Goal: Task Accomplishment & Management: Manage account settings

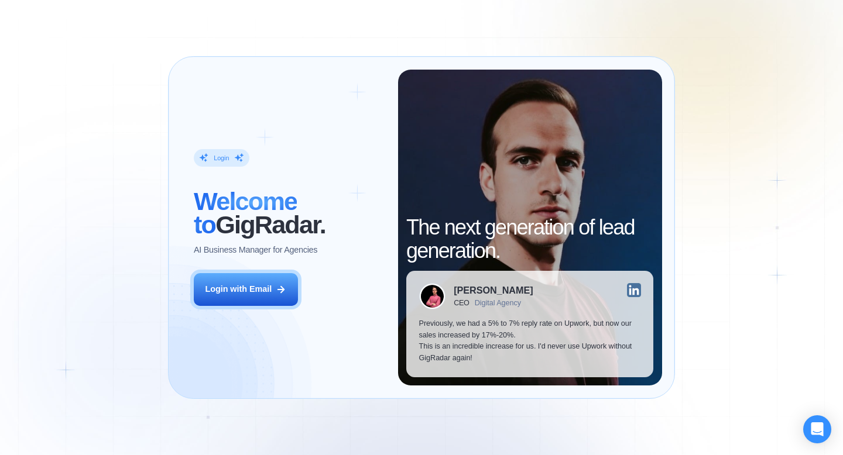
click at [258, 311] on div "Login ‍ Welcome to GigRadar. AI Business Manager for Agencies Login with Email" at bounding box center [289, 228] width 217 height 316
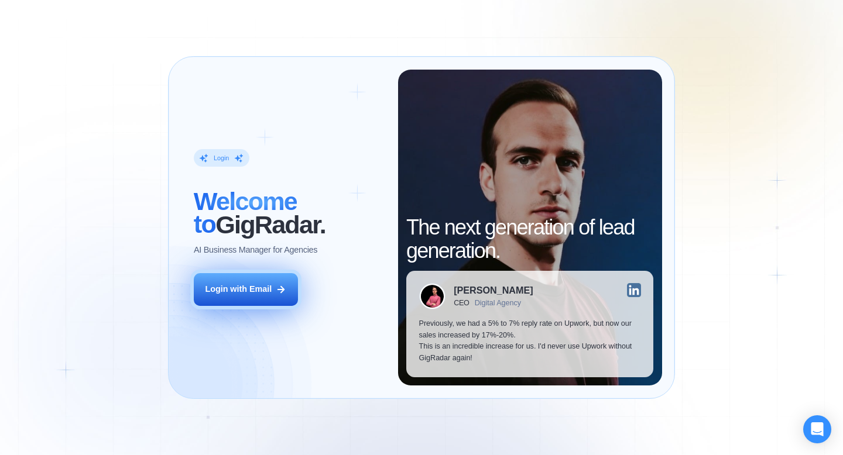
click at [262, 289] on div "Login with Email" at bounding box center [238, 290] width 67 height 12
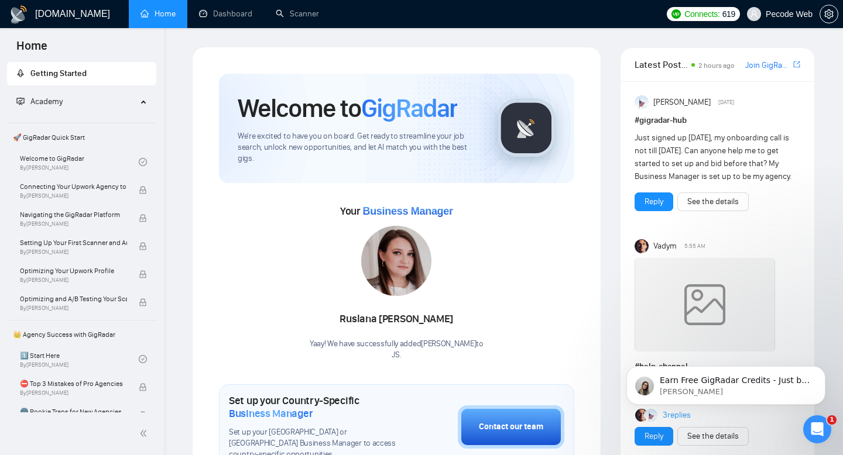
click at [777, 20] on span "Pecode Web" at bounding box center [780, 13] width 80 height 37
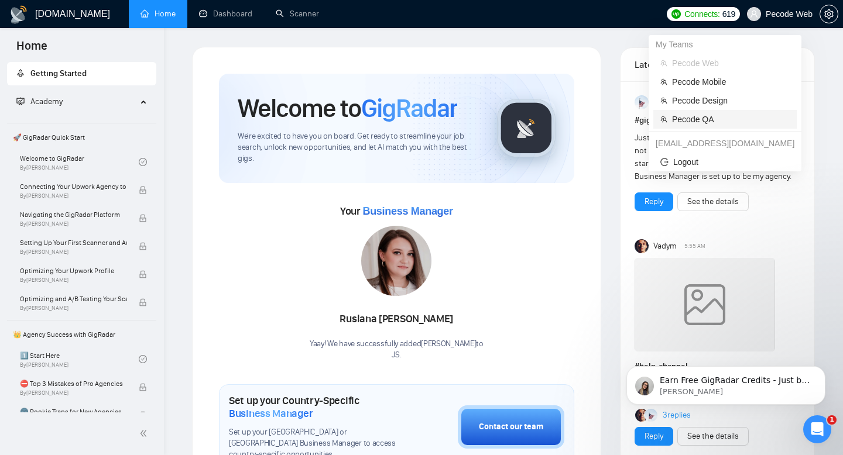
click at [699, 123] on span "Pecode QA" at bounding box center [731, 119] width 118 height 13
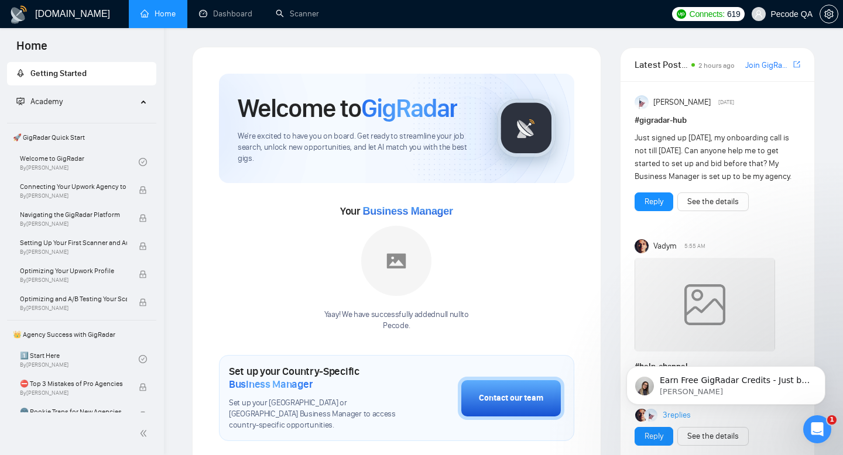
click at [313, 19] on link "Scanner" at bounding box center [297, 14] width 43 height 10
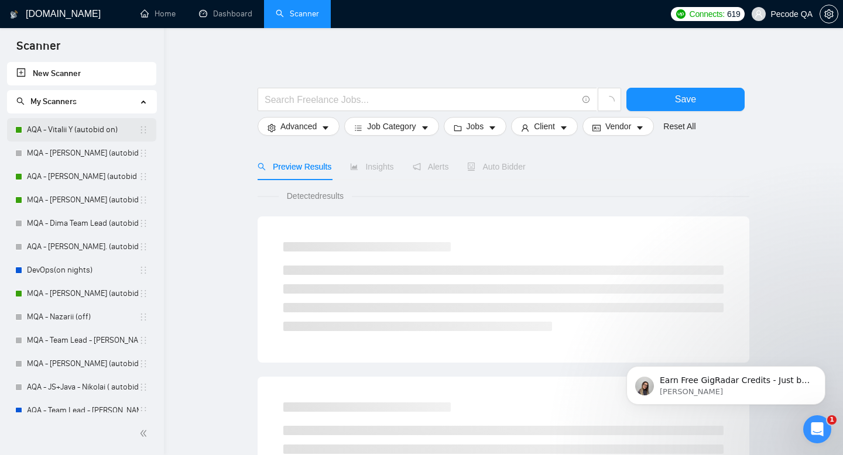
click at [88, 132] on link "AQA - Vitalii Y (autobid on)" at bounding box center [83, 129] width 112 height 23
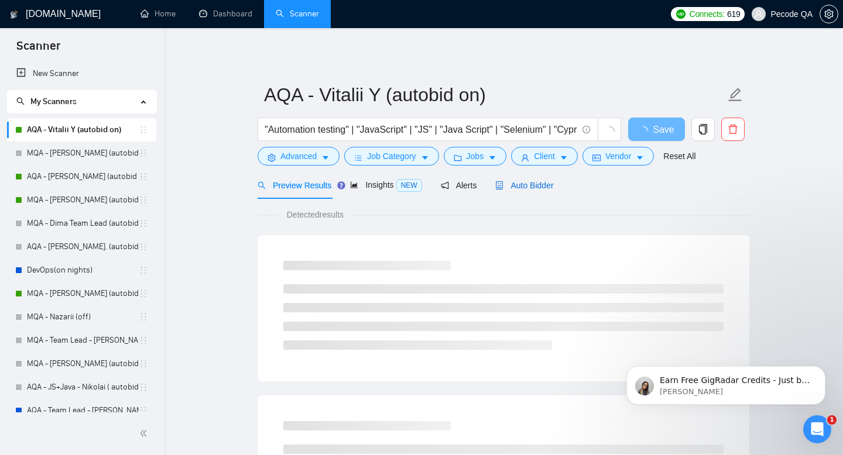
click at [553, 186] on div "Auto Bidder" at bounding box center [524, 185] width 58 height 13
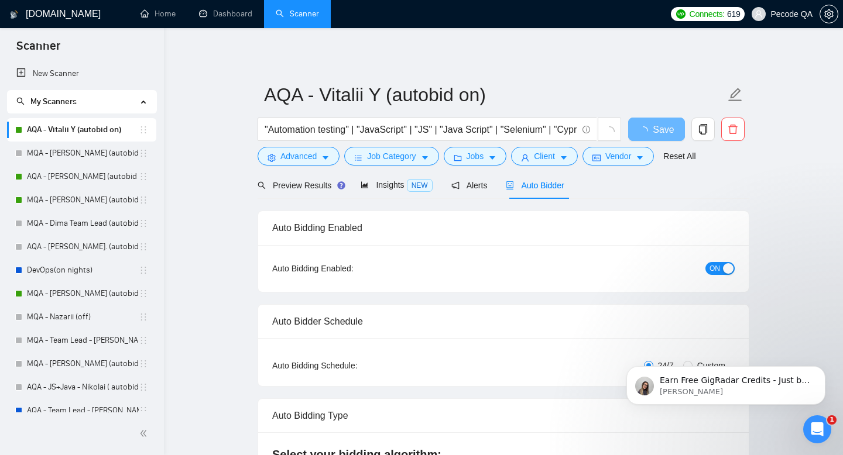
checkbox input "true"
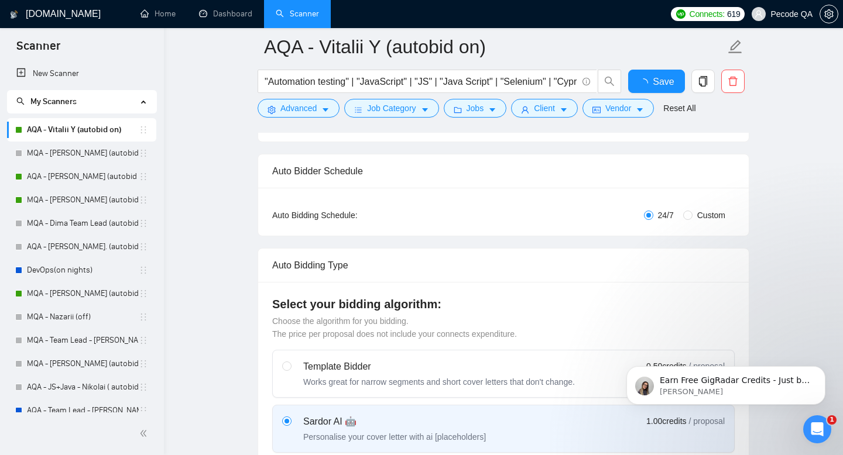
click at [692, 219] on span "Custom" at bounding box center [710, 215] width 37 height 13
click at [691, 219] on input "Custom" at bounding box center [687, 215] width 9 height 9
radio input "true"
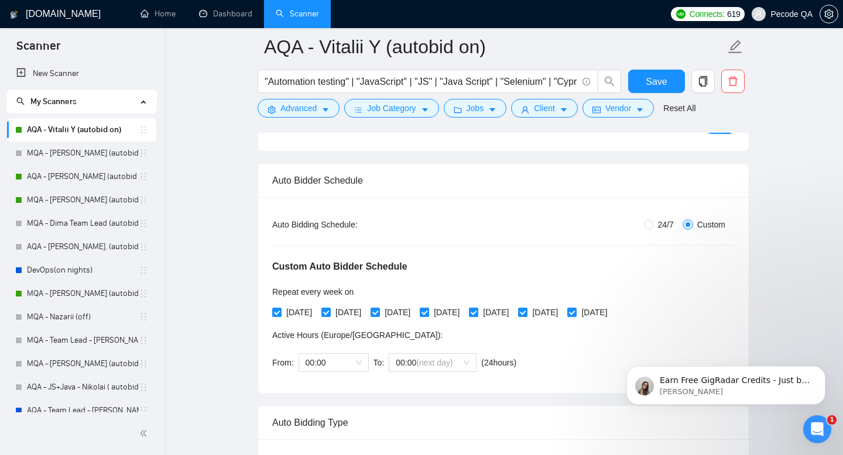
radio input "false"
checkbox input "true"
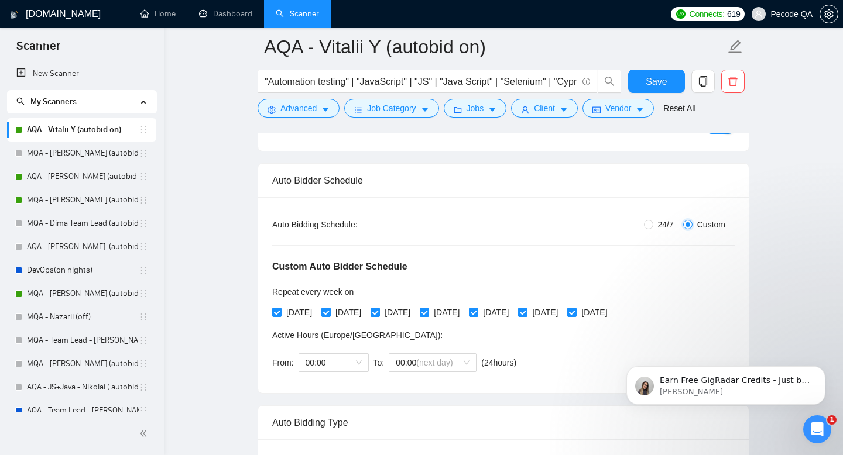
checkbox input "true"
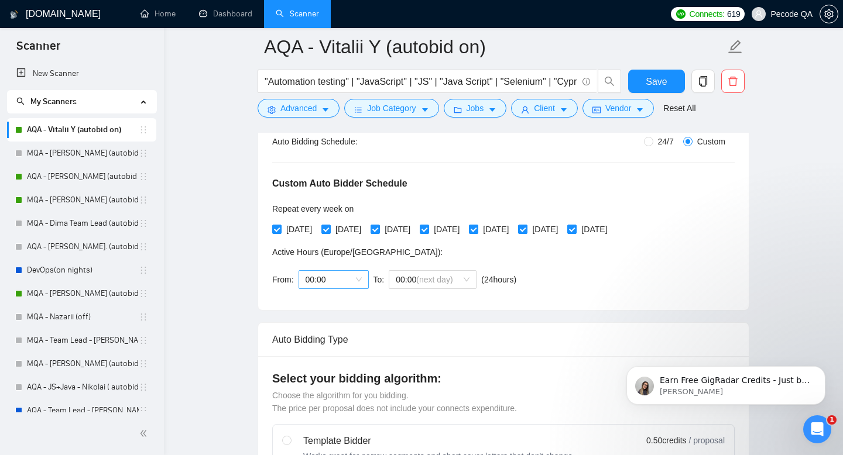
click at [327, 280] on span "00:00" at bounding box center [334, 280] width 56 height 18
click at [327, 408] on div "18:00" at bounding box center [334, 414] width 56 height 13
click at [423, 283] on span "(next day)" at bounding box center [434, 279] width 36 height 9
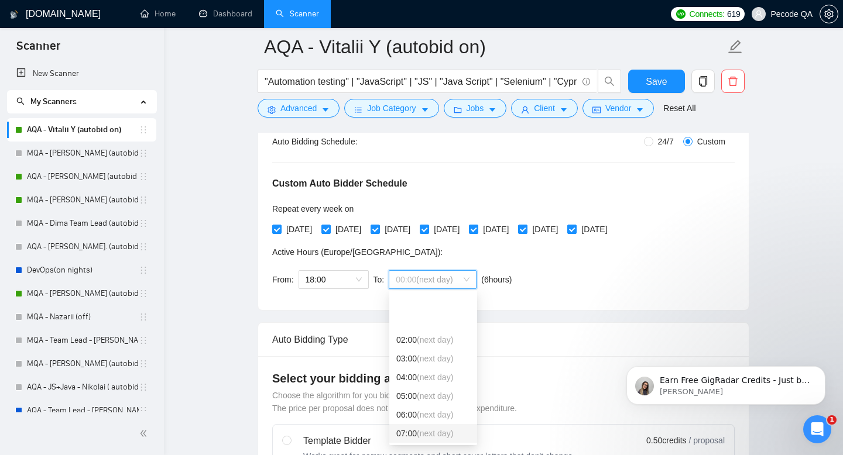
scroll to position [69, 0]
click at [422, 403] on span "(next day)" at bounding box center [435, 401] width 36 height 9
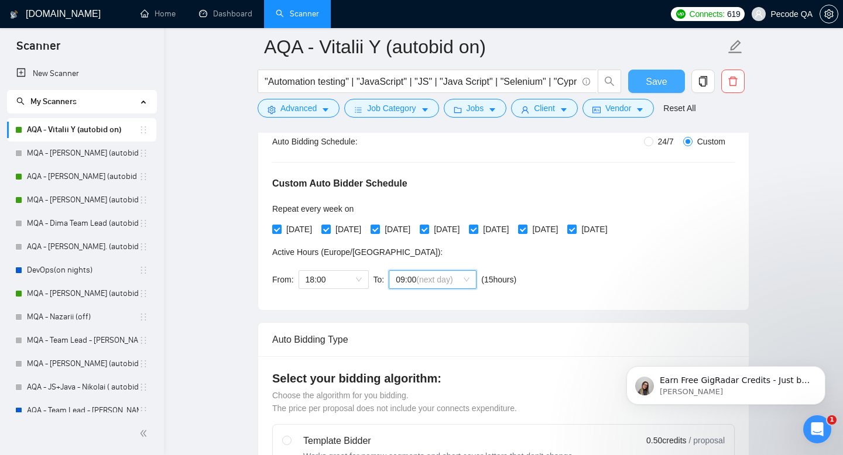
click at [658, 72] on button "Save" at bounding box center [656, 81] width 57 height 23
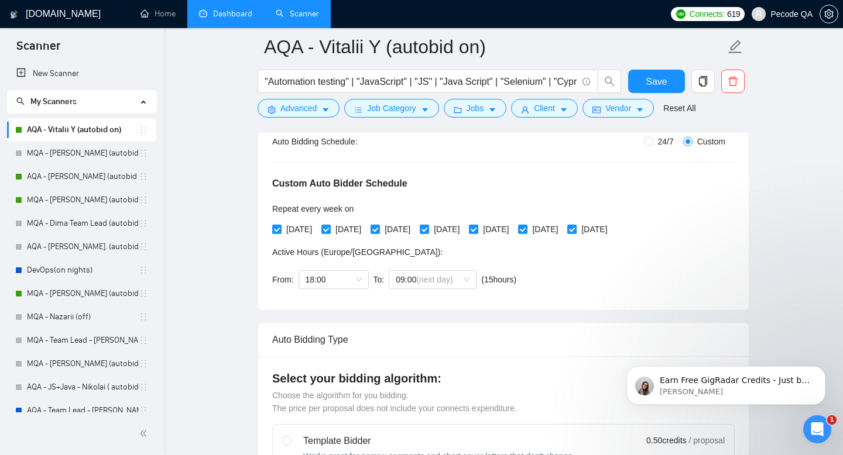
click at [243, 12] on link "Dashboard" at bounding box center [225, 14] width 53 height 10
click at [289, 13] on link "Scanner" at bounding box center [297, 14] width 43 height 10
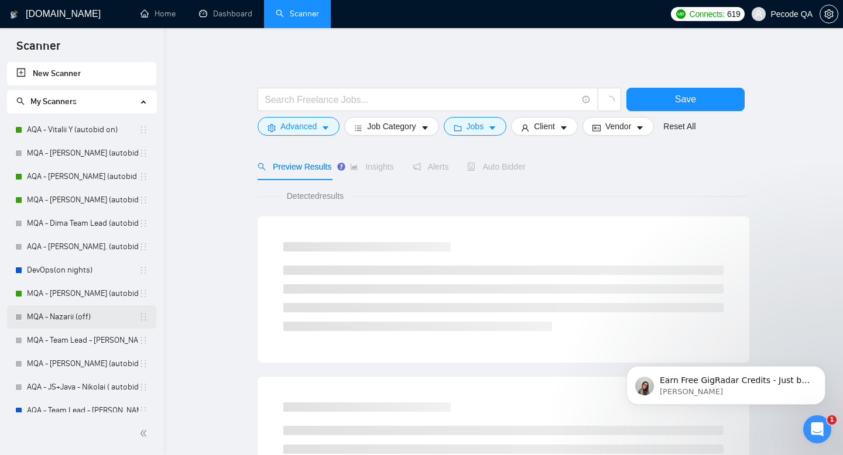
click at [84, 306] on link "MQA - Nazarii (off)" at bounding box center [83, 317] width 112 height 23
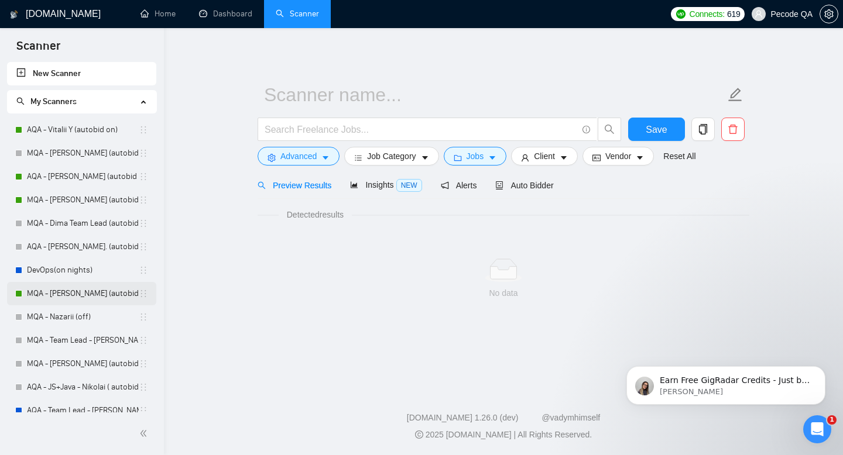
click at [88, 291] on link "MQA - [PERSON_NAME] (autobid Off)" at bounding box center [83, 293] width 112 height 23
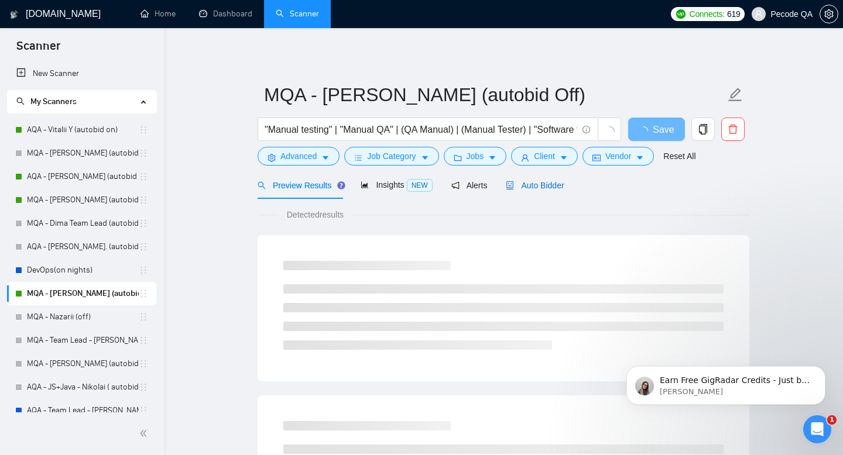
click at [552, 189] on span "Auto Bidder" at bounding box center [535, 185] width 58 height 9
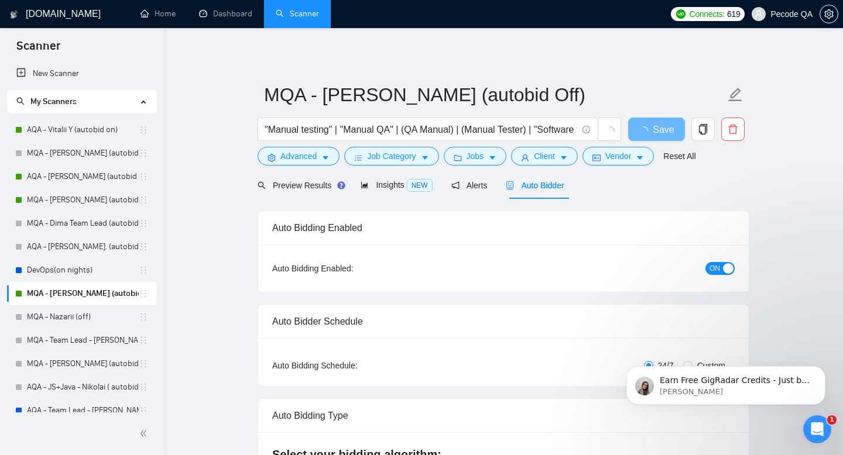
checkbox input "true"
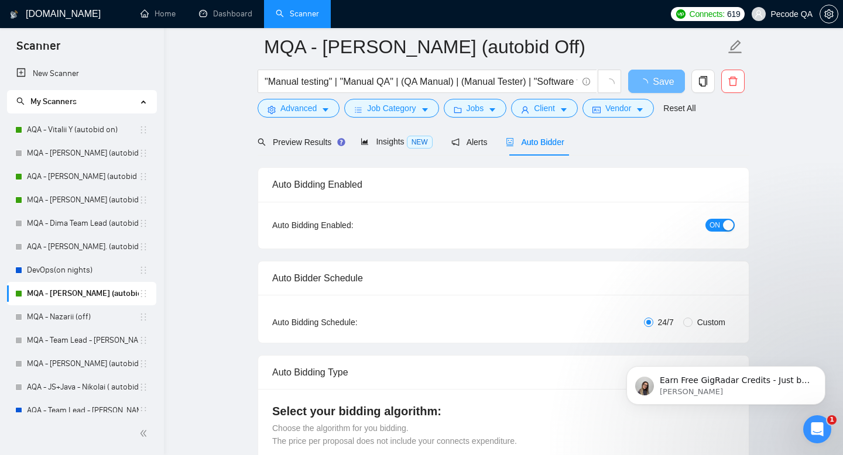
click at [702, 295] on div "Auto Bidding Type: Automated (recommended) Semi-automated Auto Bidding Schedule…" at bounding box center [503, 319] width 490 height 48
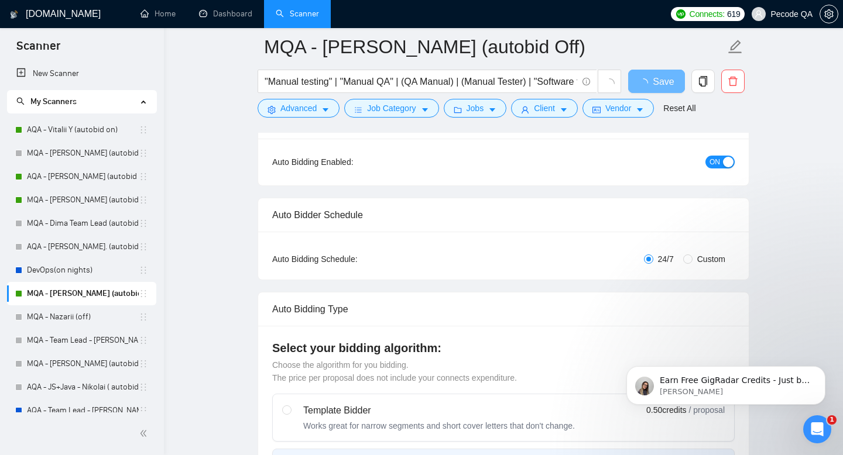
click at [696, 260] on span "Custom" at bounding box center [710, 259] width 37 height 13
click at [692, 260] on input "Custom" at bounding box center [687, 259] width 9 height 9
radio input "true"
radio input "false"
checkbox input "true"
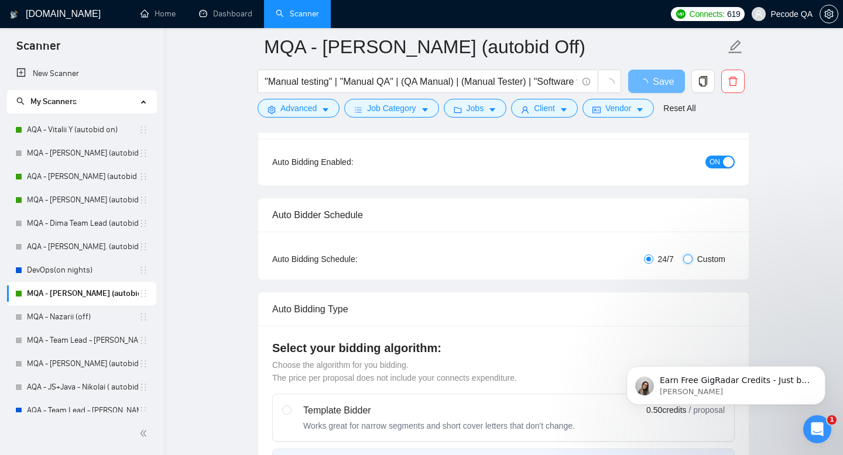
checkbox input "true"
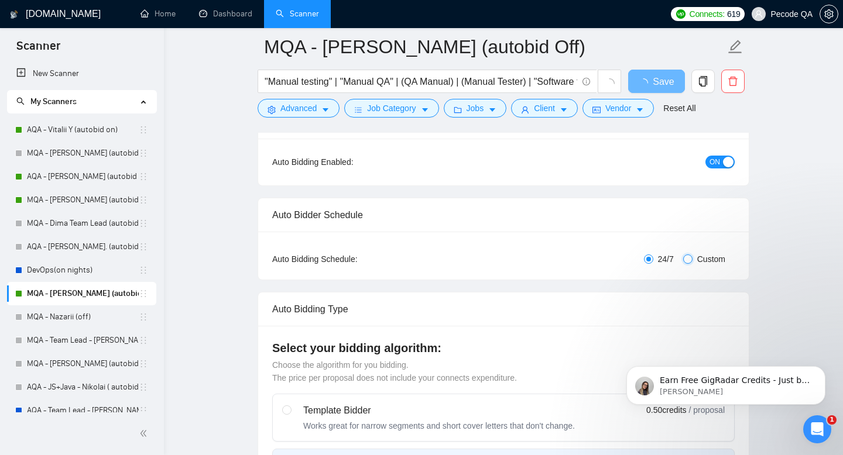
checkbox input "true"
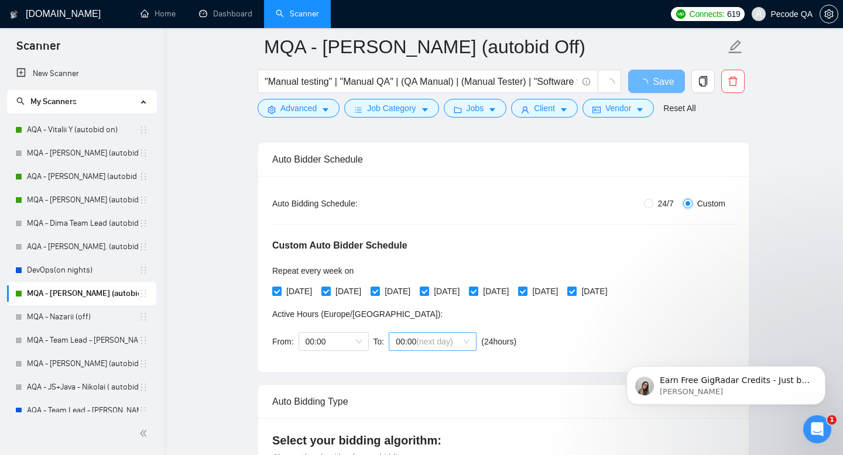
scroll to position [196, 0]
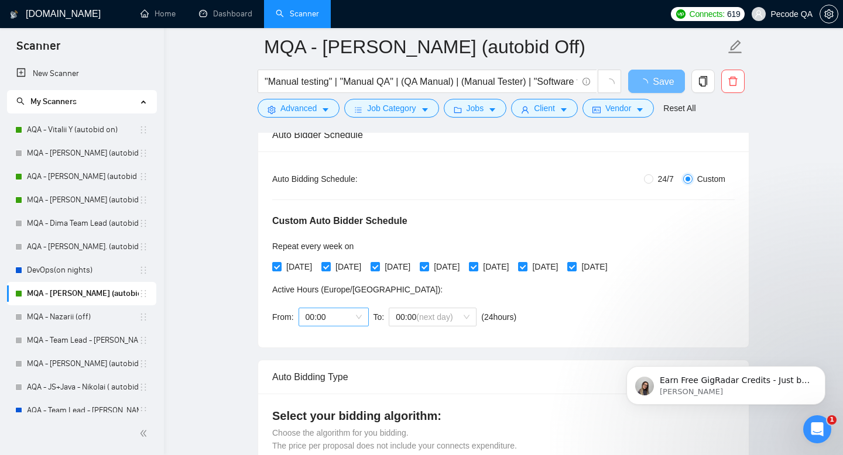
click at [308, 323] on span "00:00" at bounding box center [334, 317] width 56 height 18
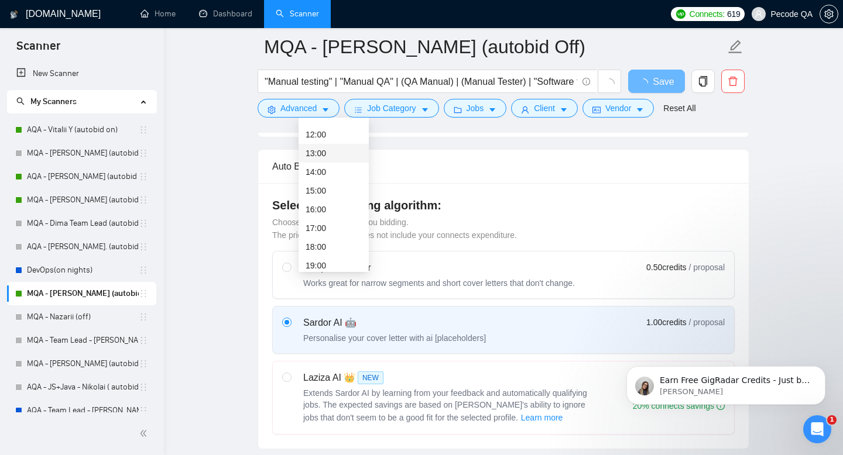
scroll to position [218, 0]
click at [321, 258] on div "19:00" at bounding box center [333, 267] width 70 height 19
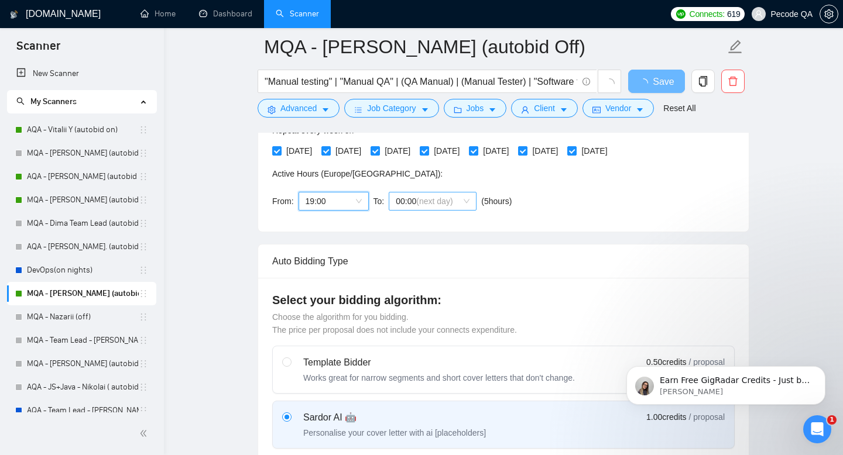
scroll to position [303, 0]
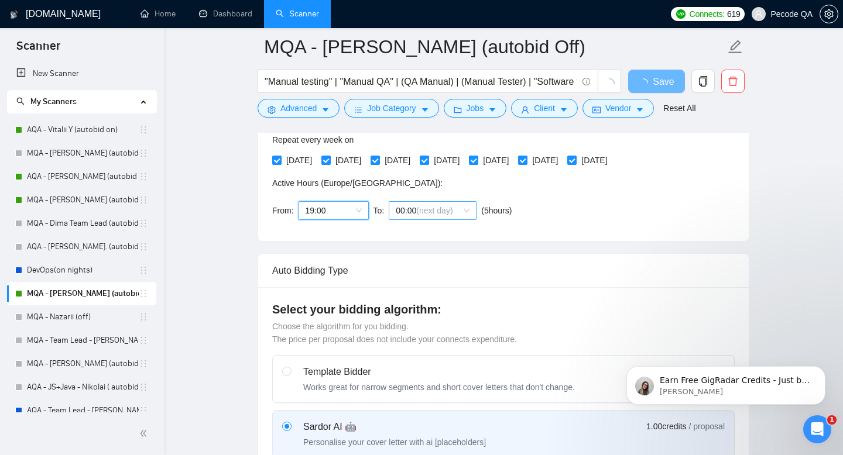
click at [423, 219] on div "00:00 (next day)" at bounding box center [433, 210] width 88 height 19
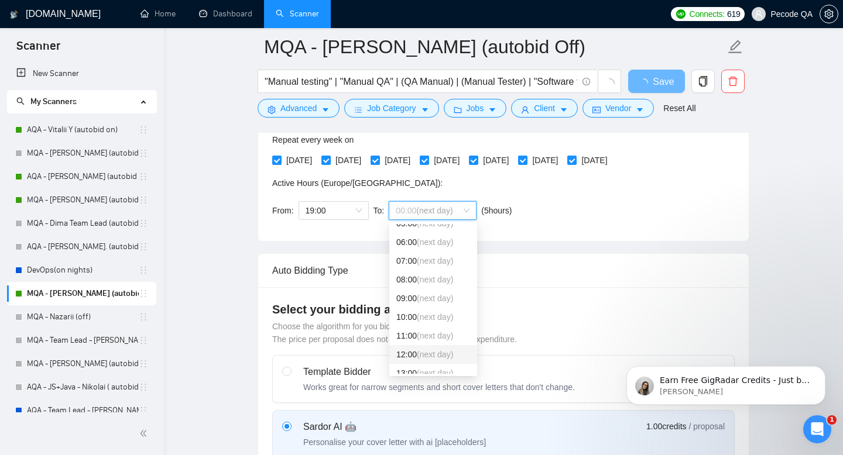
scroll to position [109, 0]
click at [420, 258] on span "(next day)" at bounding box center [435, 255] width 36 height 9
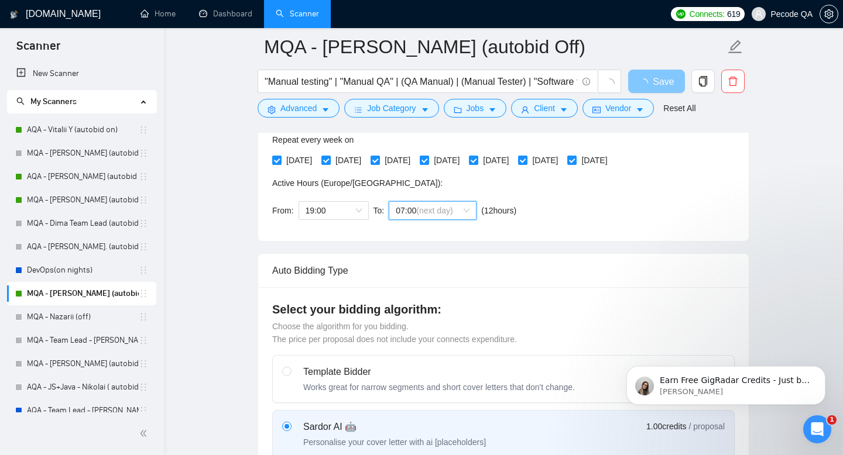
click at [643, 82] on icon "loading" at bounding box center [643, 83] width 11 height 11
click at [648, 85] on span "Save" at bounding box center [656, 81] width 21 height 15
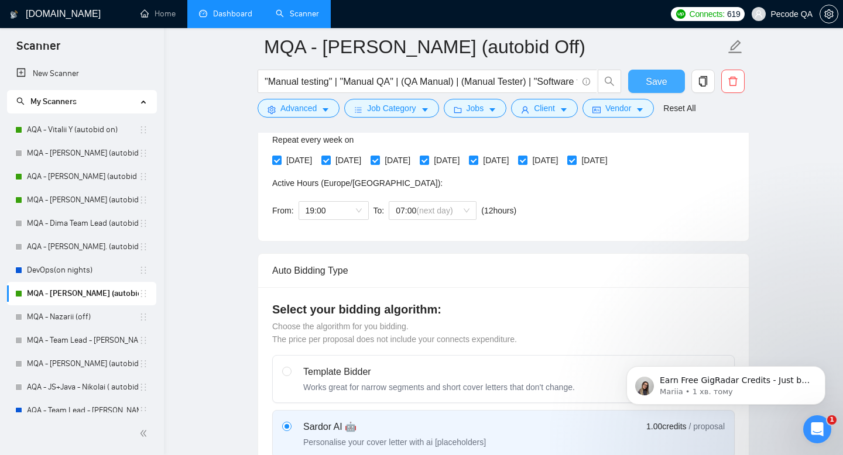
click at [237, 16] on link "Dashboard" at bounding box center [225, 14] width 53 height 10
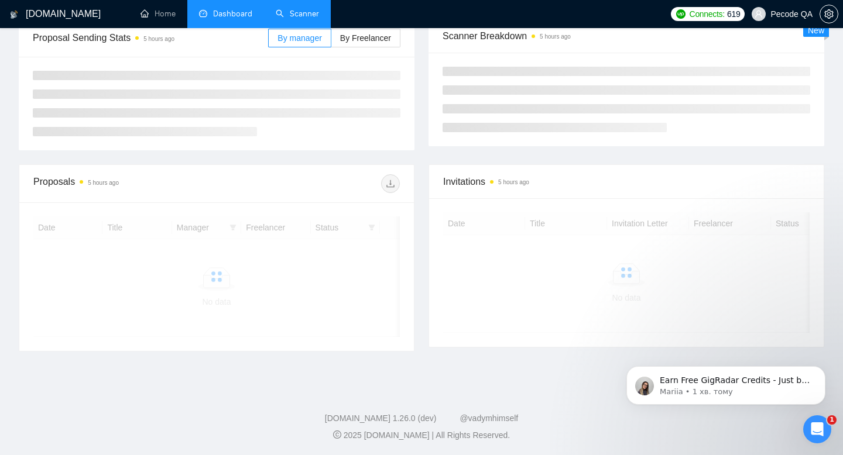
scroll to position [186, 0]
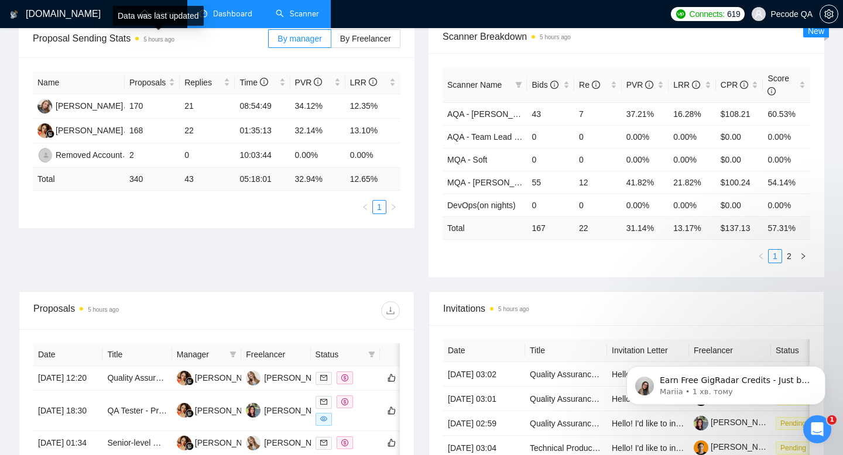
click at [161, 18] on div "Data was last updated" at bounding box center [158, 16] width 91 height 20
click at [152, 11] on link "Home" at bounding box center [157, 14] width 35 height 10
